Goal: Entertainment & Leisure: Consume media (video, audio)

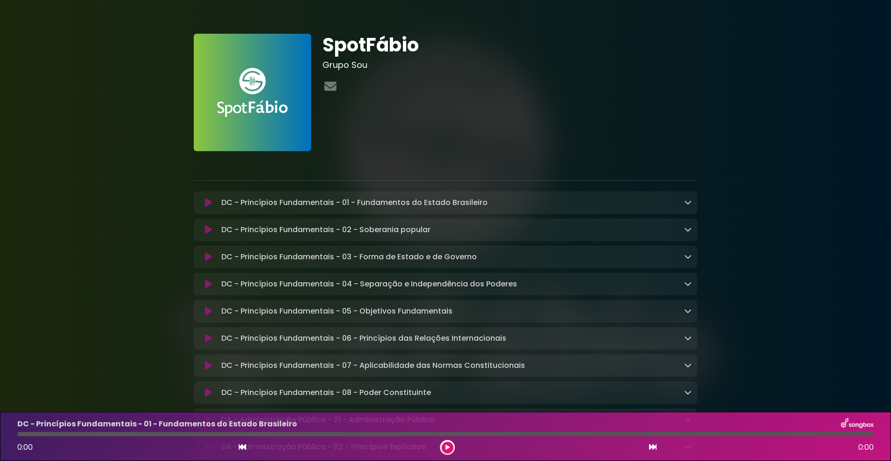
click at [447, 447] on icon at bounding box center [447, 447] width 4 height 6
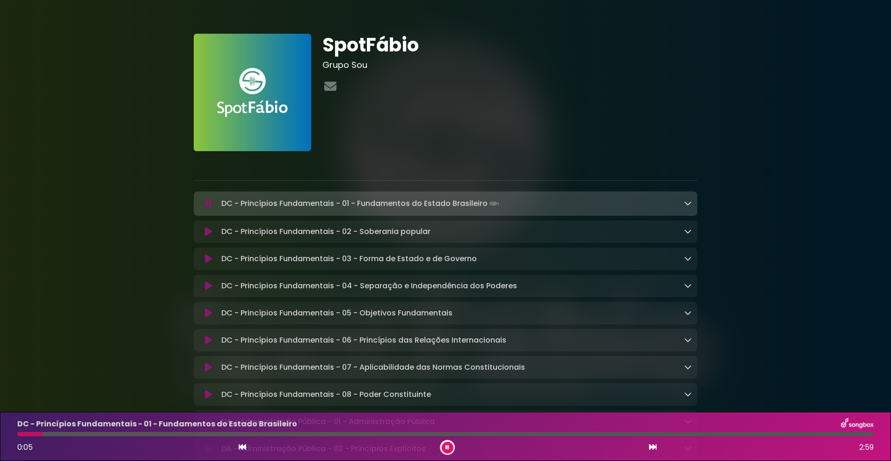
click at [447, 447] on icon at bounding box center [447, 447] width 4 height 6
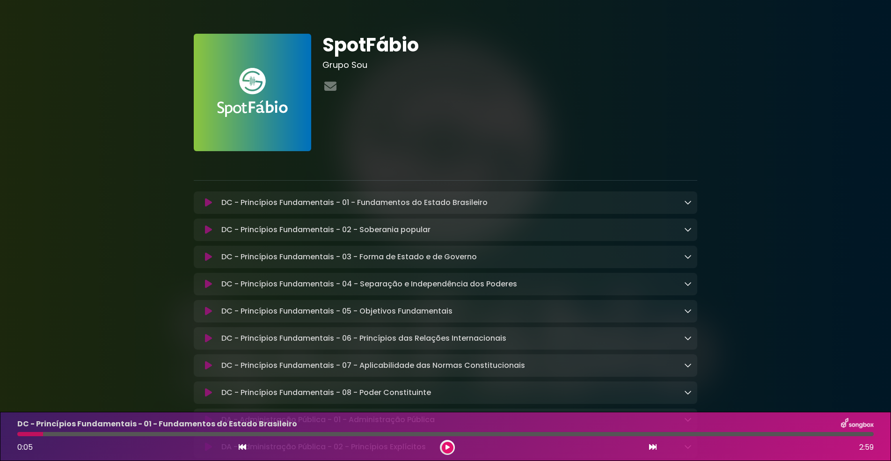
click at [447, 447] on icon at bounding box center [447, 447] width 4 height 6
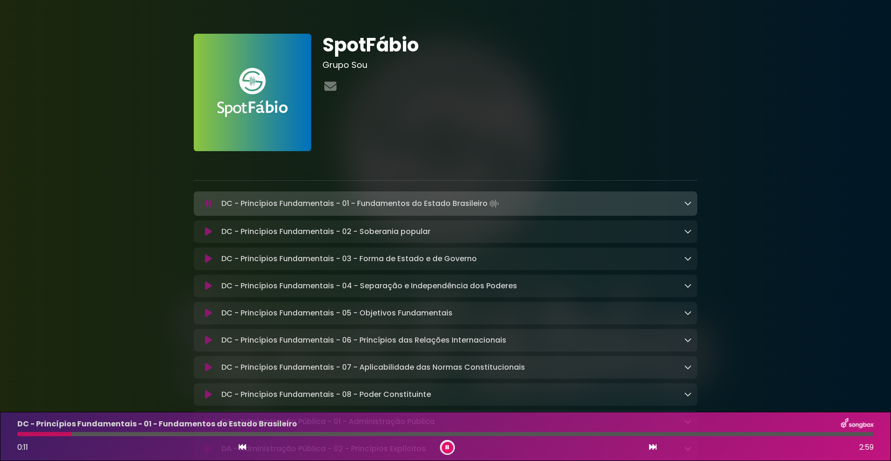
click at [447, 447] on icon at bounding box center [447, 447] width 4 height 6
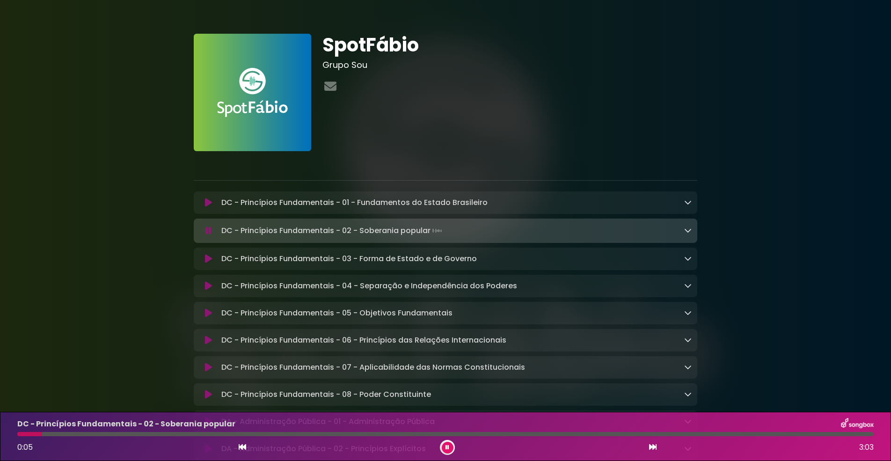
click at [447, 447] on icon at bounding box center [447, 447] width 4 height 6
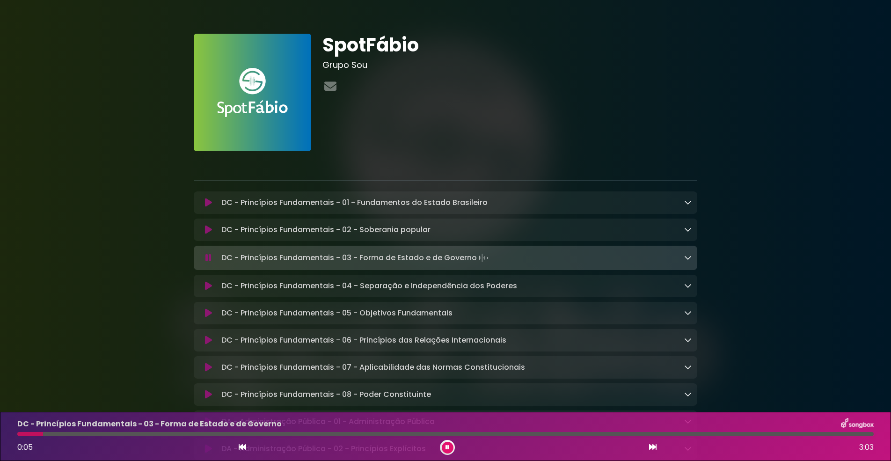
click at [447, 447] on icon at bounding box center [447, 447] width 4 height 6
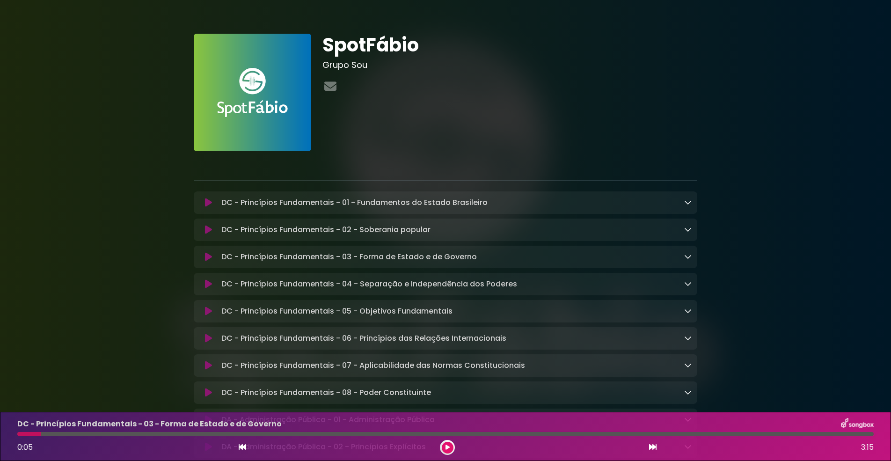
click at [447, 447] on icon at bounding box center [447, 447] width 4 height 6
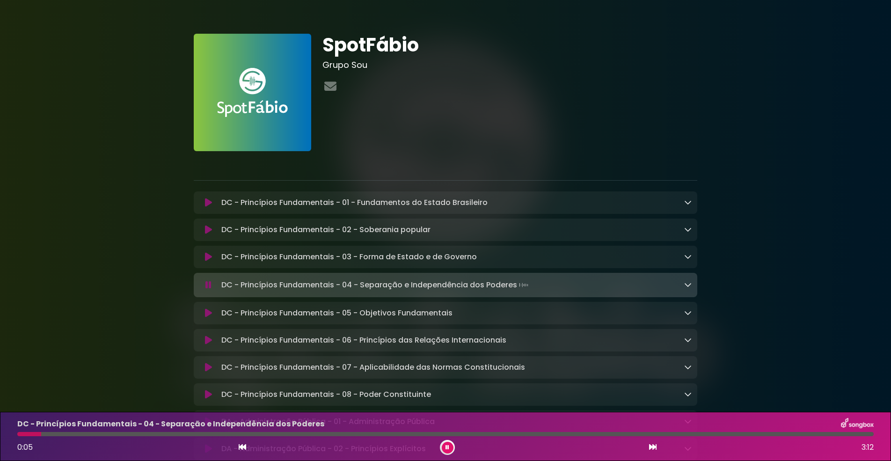
click at [447, 447] on icon at bounding box center [447, 447] width 4 height 6
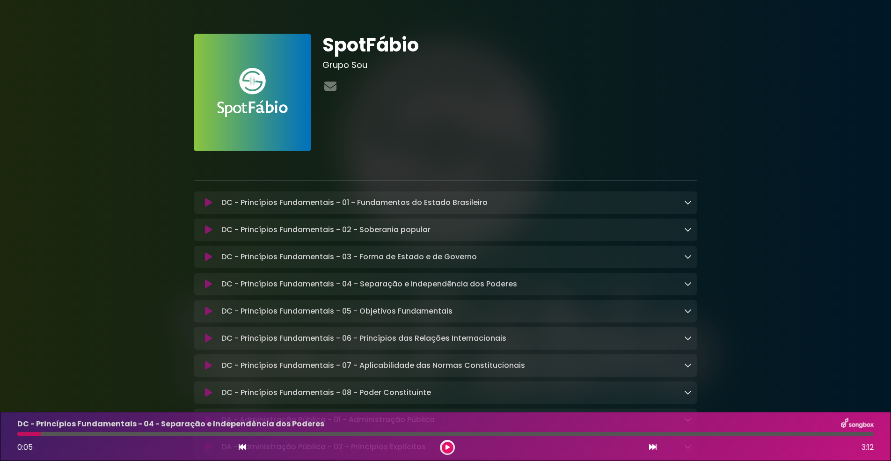
click at [447, 447] on icon at bounding box center [447, 447] width 4 height 6
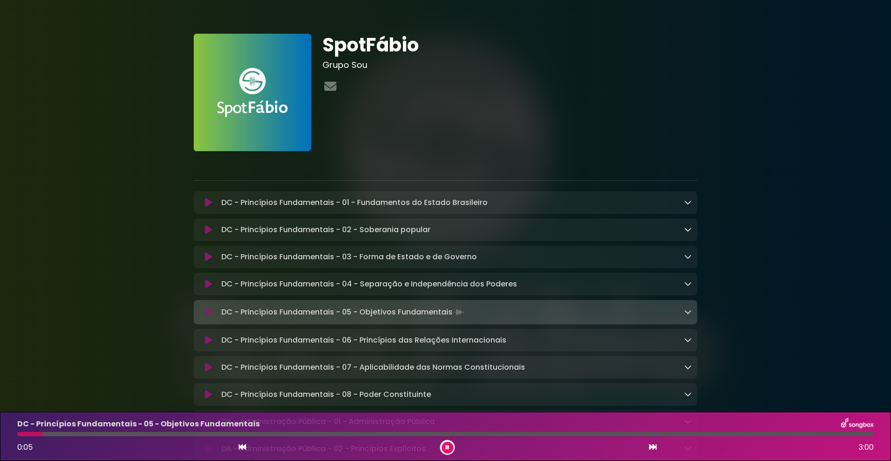
click at [447, 447] on icon at bounding box center [447, 447] width 4 height 6
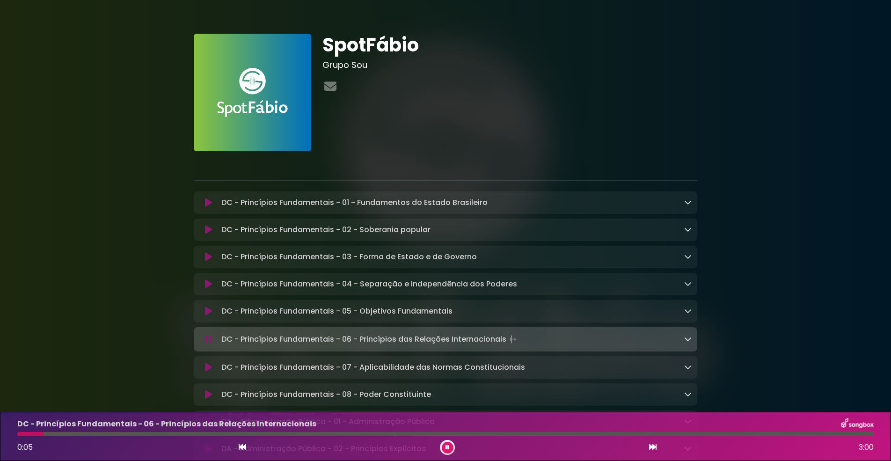
click at [447, 447] on icon at bounding box center [447, 447] width 4 height 6
